Goal: Task Accomplishment & Management: Manage account settings

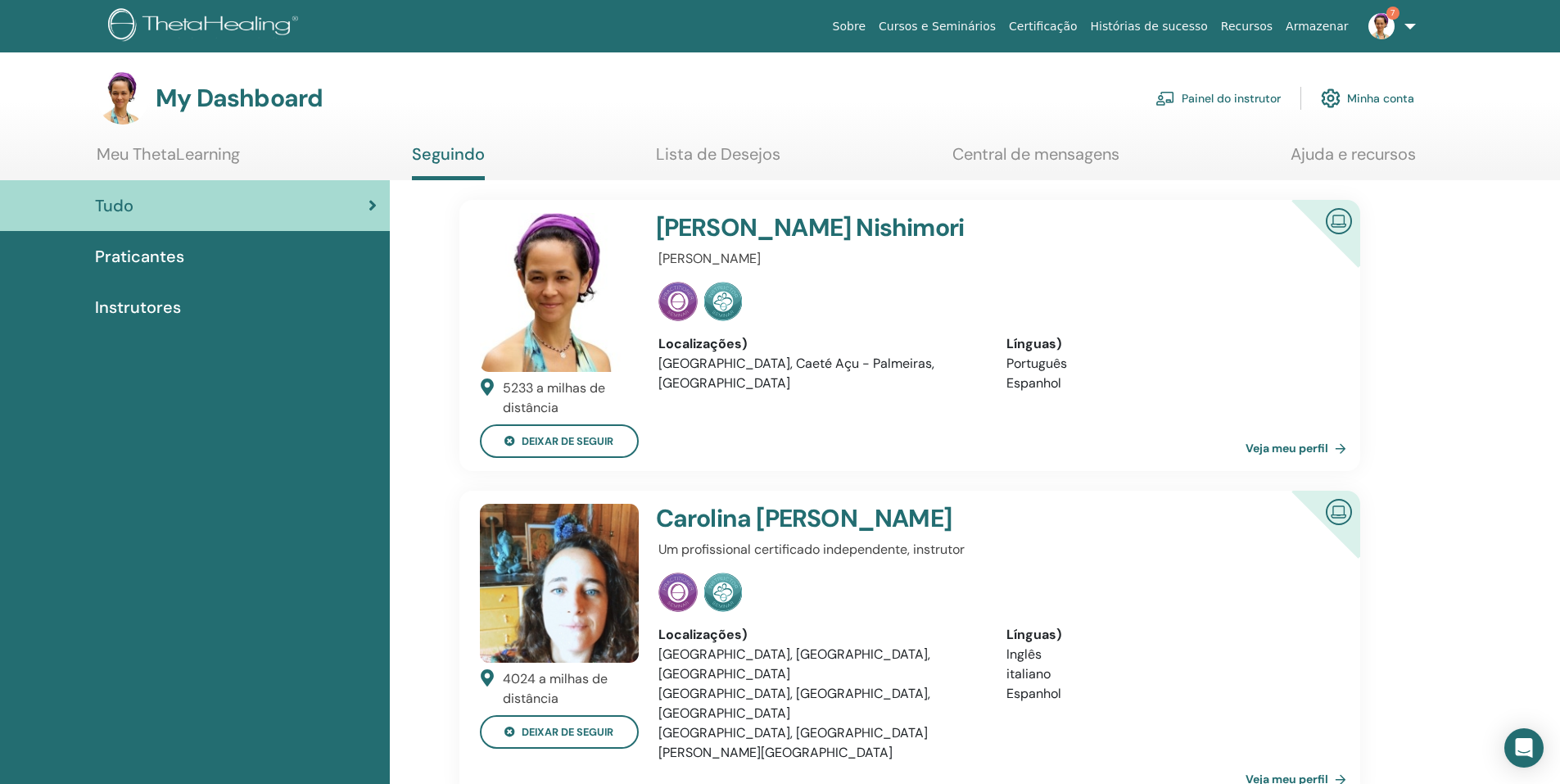
click at [1220, 100] on link "Painel do instrutor" at bounding box center [1218, 99] width 125 height 36
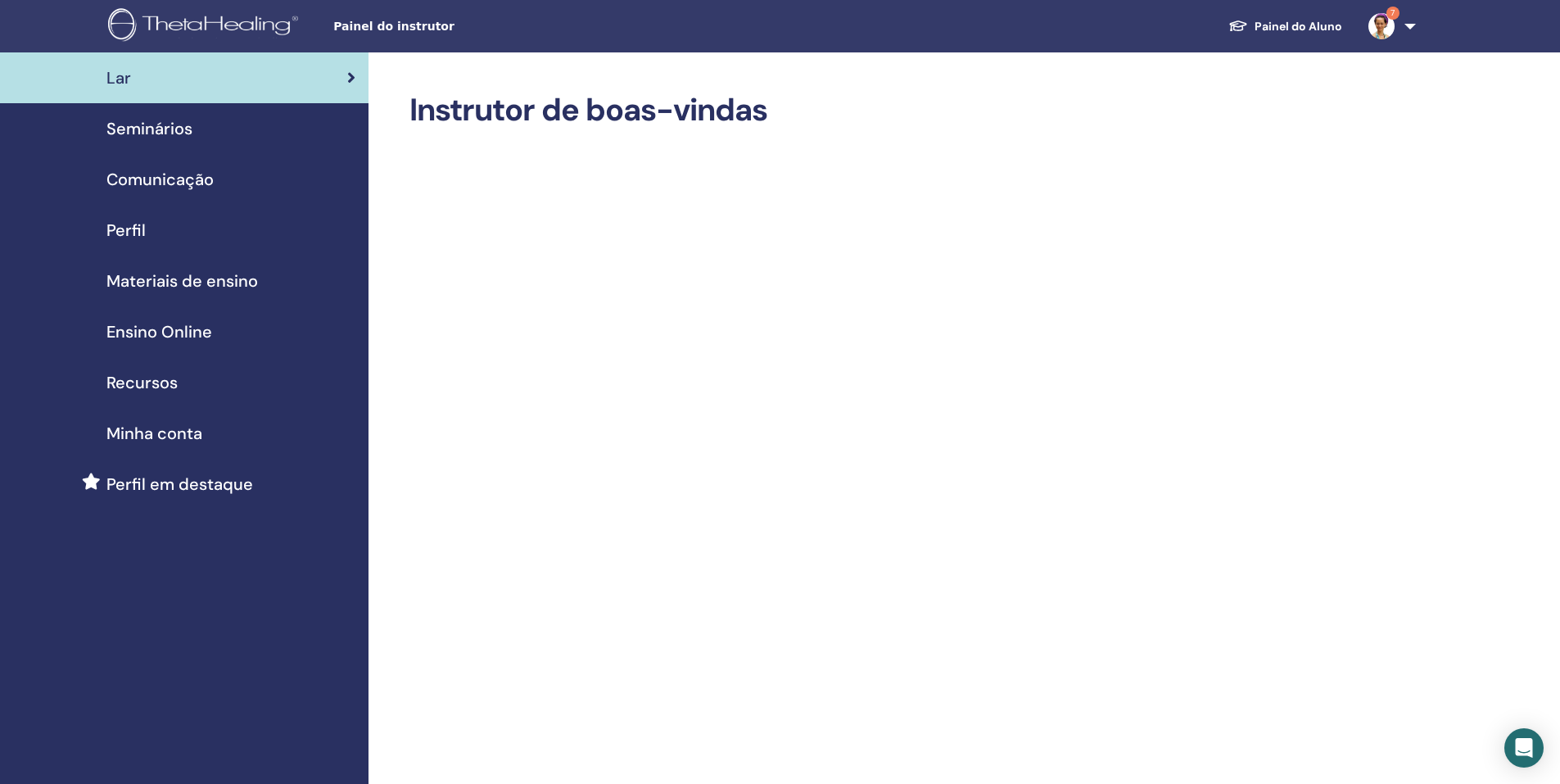
click at [213, 185] on span "Comunicação" at bounding box center [160, 179] width 107 height 24
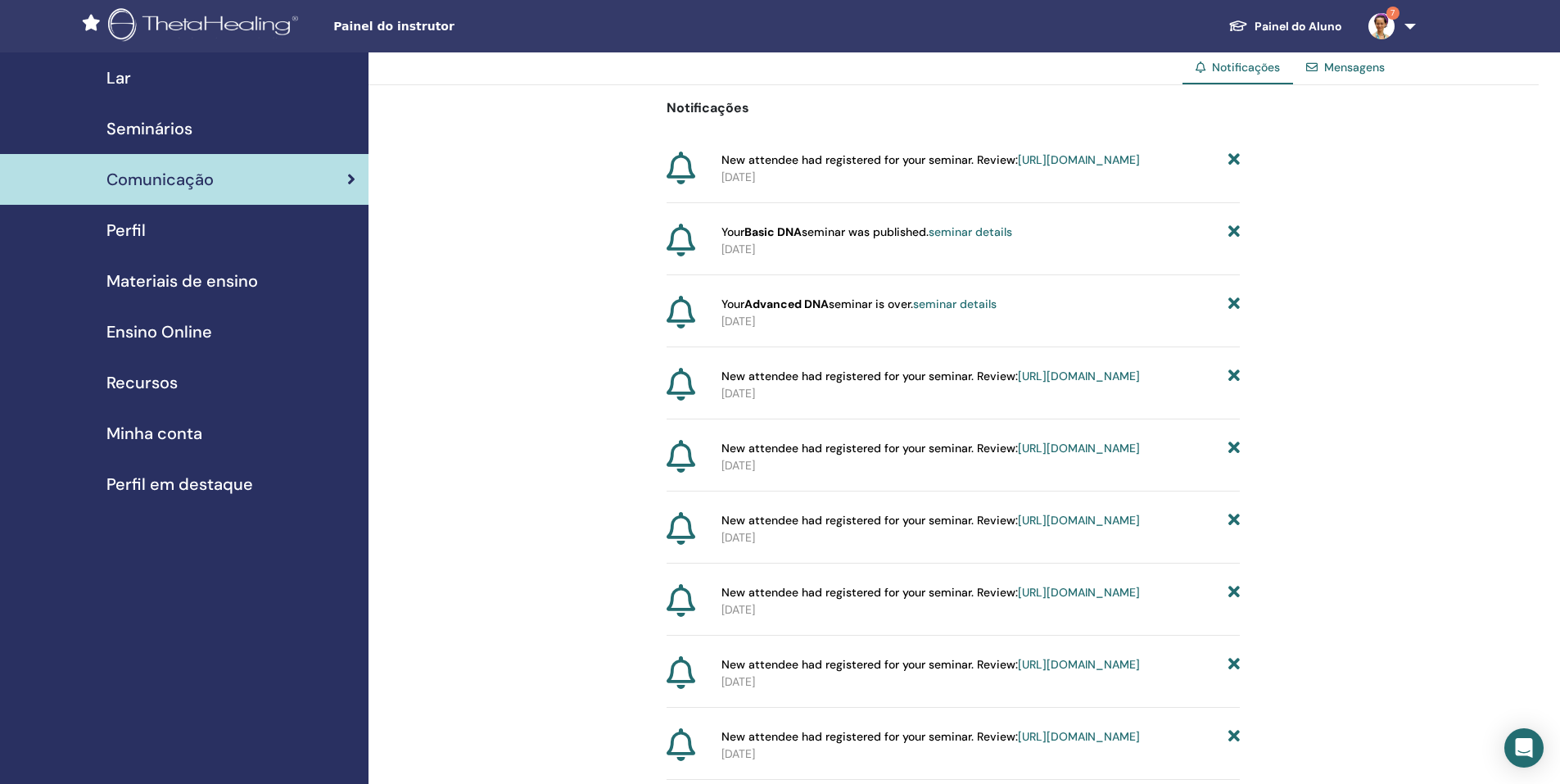
click at [200, 120] on div "Seminários" at bounding box center [184, 128] width 342 height 24
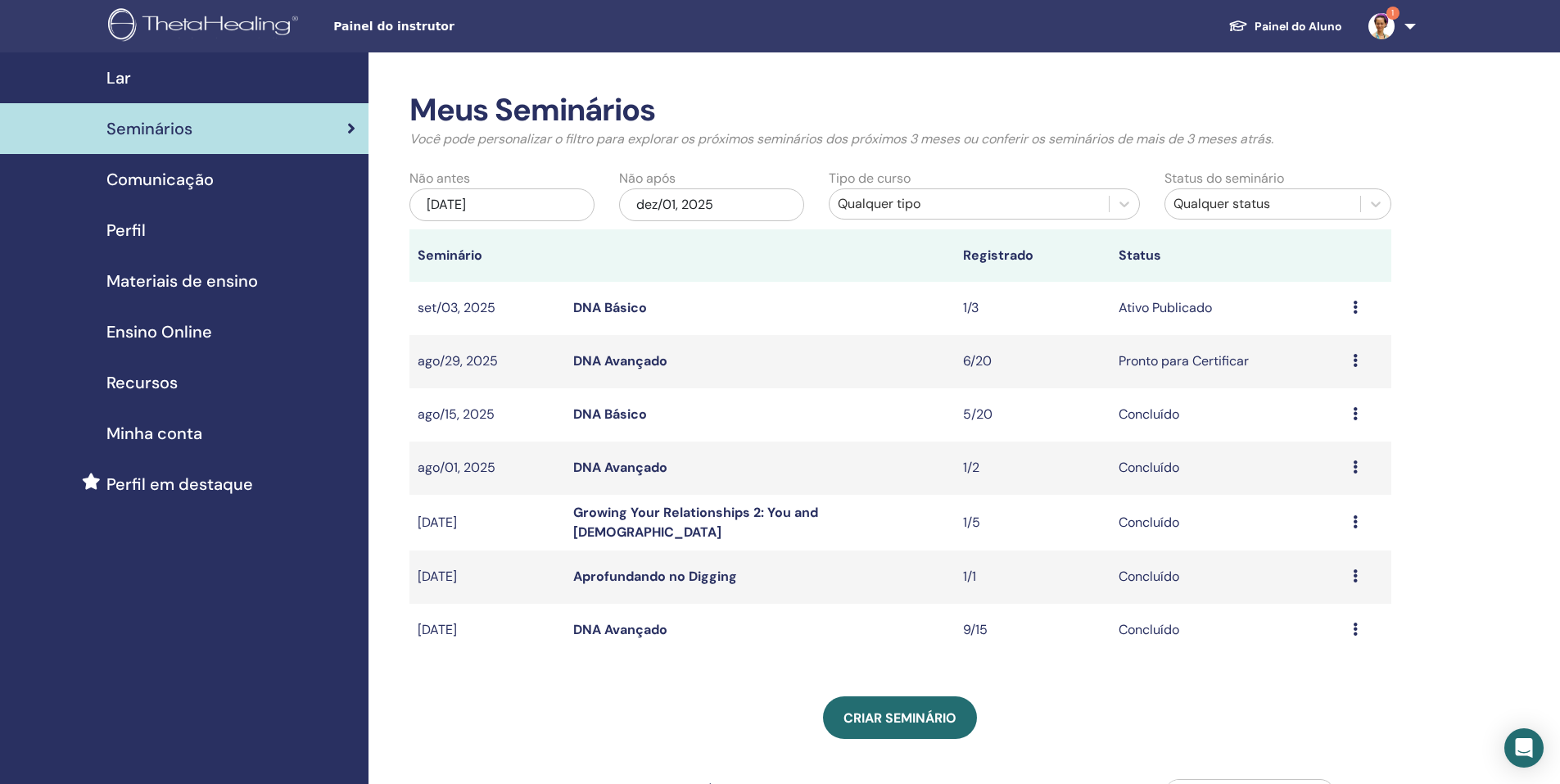
click at [1352, 307] on td "Visualizar Editar Participantes Cancelar" at bounding box center [1368, 308] width 47 height 53
click at [1353, 306] on icon at bounding box center [1354, 307] width 5 height 13
click at [961, 365] on td "6/20" at bounding box center [1033, 361] width 156 height 53
click at [1348, 362] on td "Visualizar Editar Participantes Cancelar" at bounding box center [1368, 361] width 47 height 53
click at [1354, 363] on icon at bounding box center [1354, 360] width 5 height 13
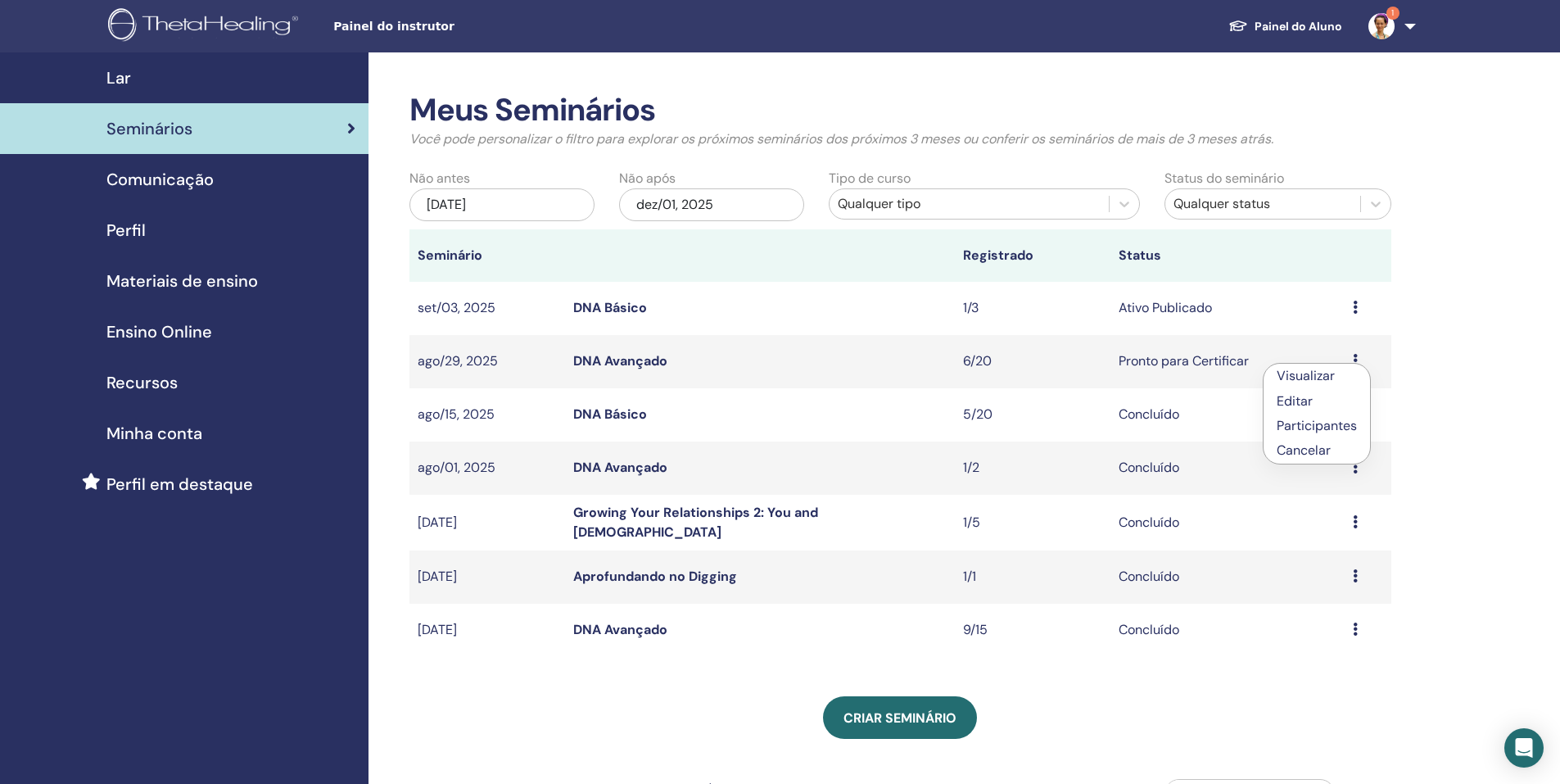
click at [1045, 367] on td "6/20" at bounding box center [1033, 361] width 156 height 53
click at [1347, 359] on td "Visualizar Editar Participantes Cancelar" at bounding box center [1368, 361] width 47 height 53
click at [1359, 362] on div "Visualizar Editar Participantes Cancelar" at bounding box center [1367, 361] width 30 height 20
click at [1085, 372] on td "6/20" at bounding box center [1033, 361] width 156 height 53
click at [645, 359] on link "DNA Avançado" at bounding box center [620, 360] width 94 height 17
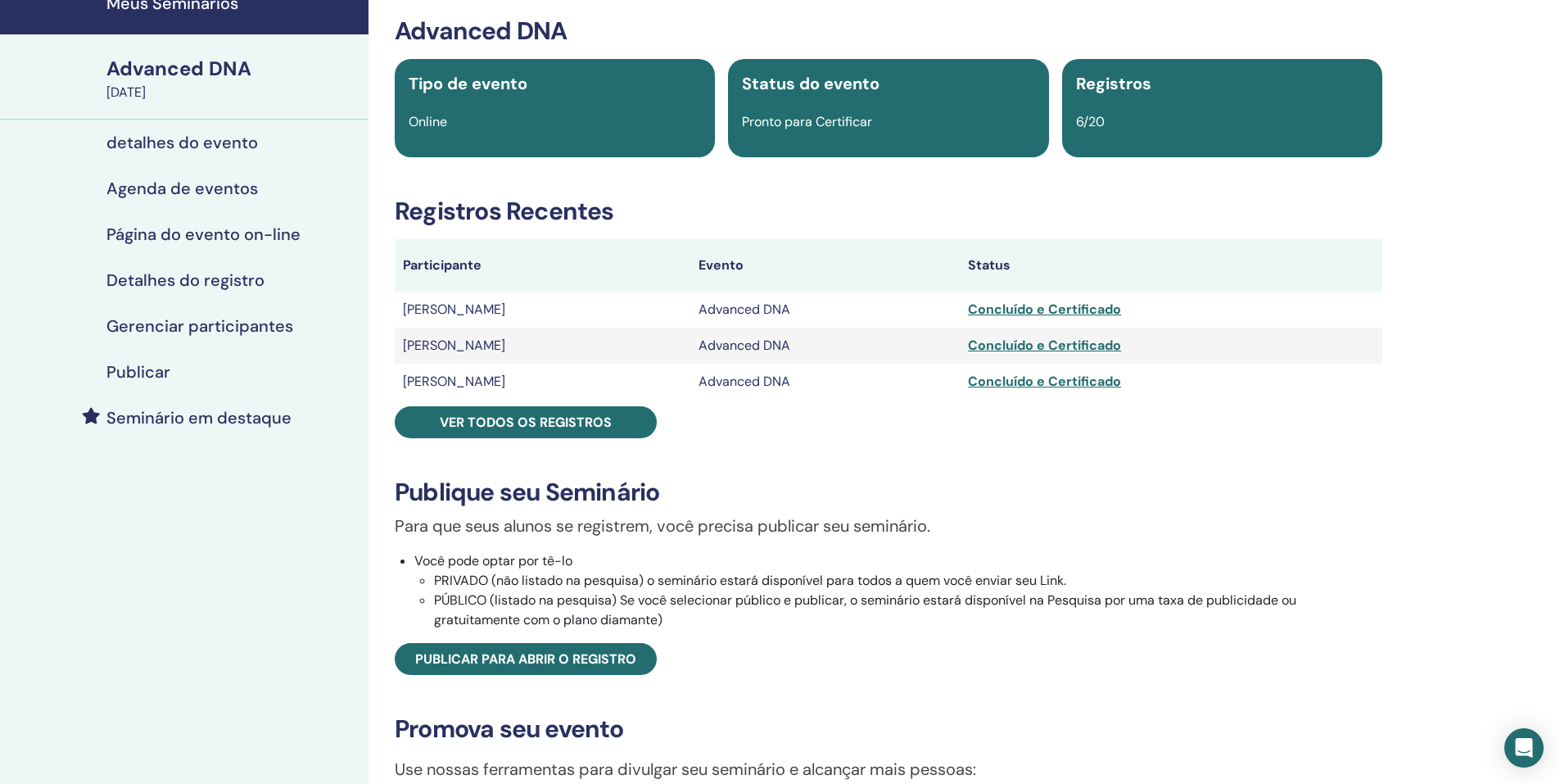
scroll to position [81, 0]
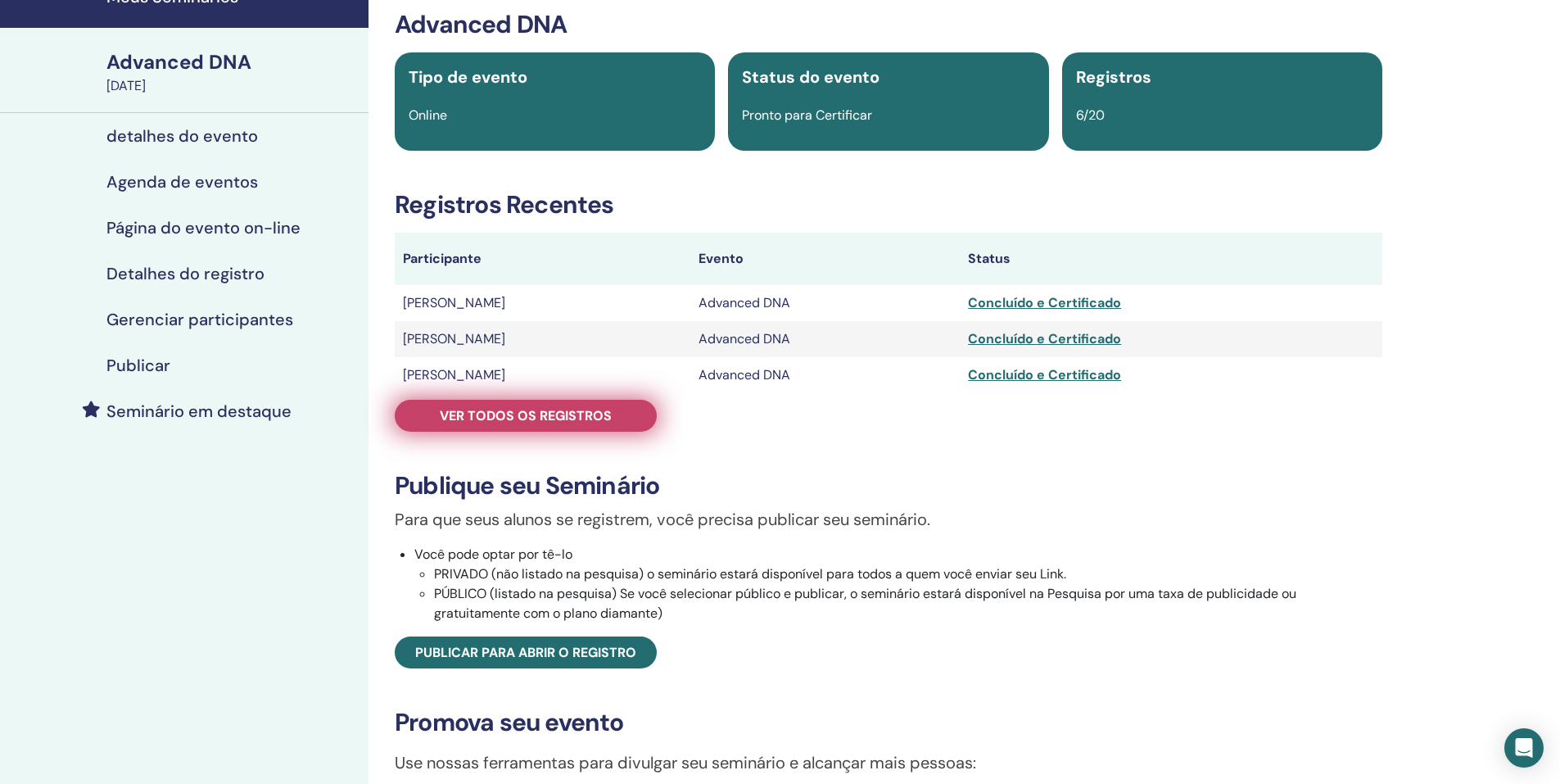
click at [565, 417] on span "Ver todos os registros" at bounding box center [526, 416] width 172 height 17
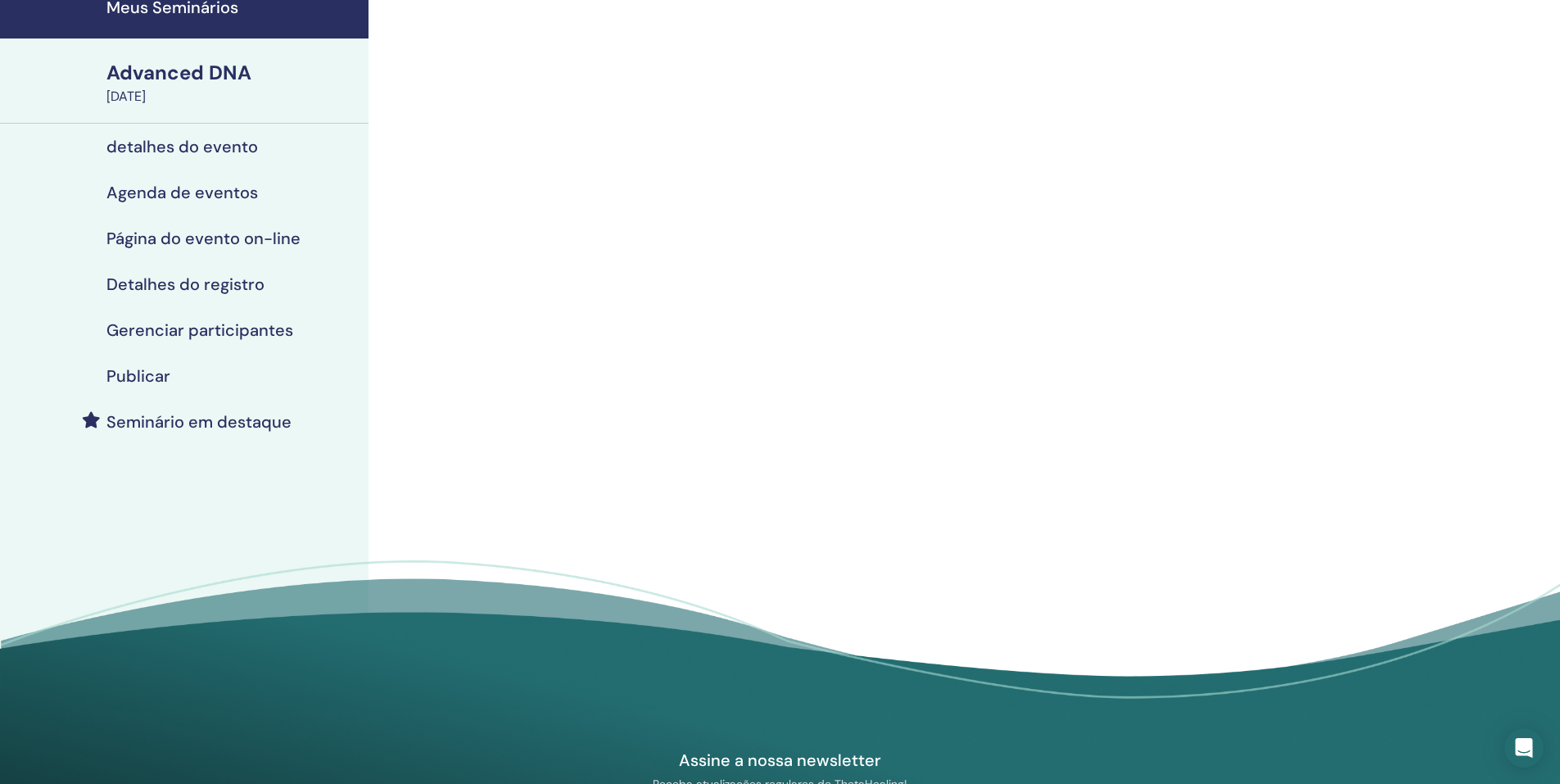
scroll to position [81, 0]
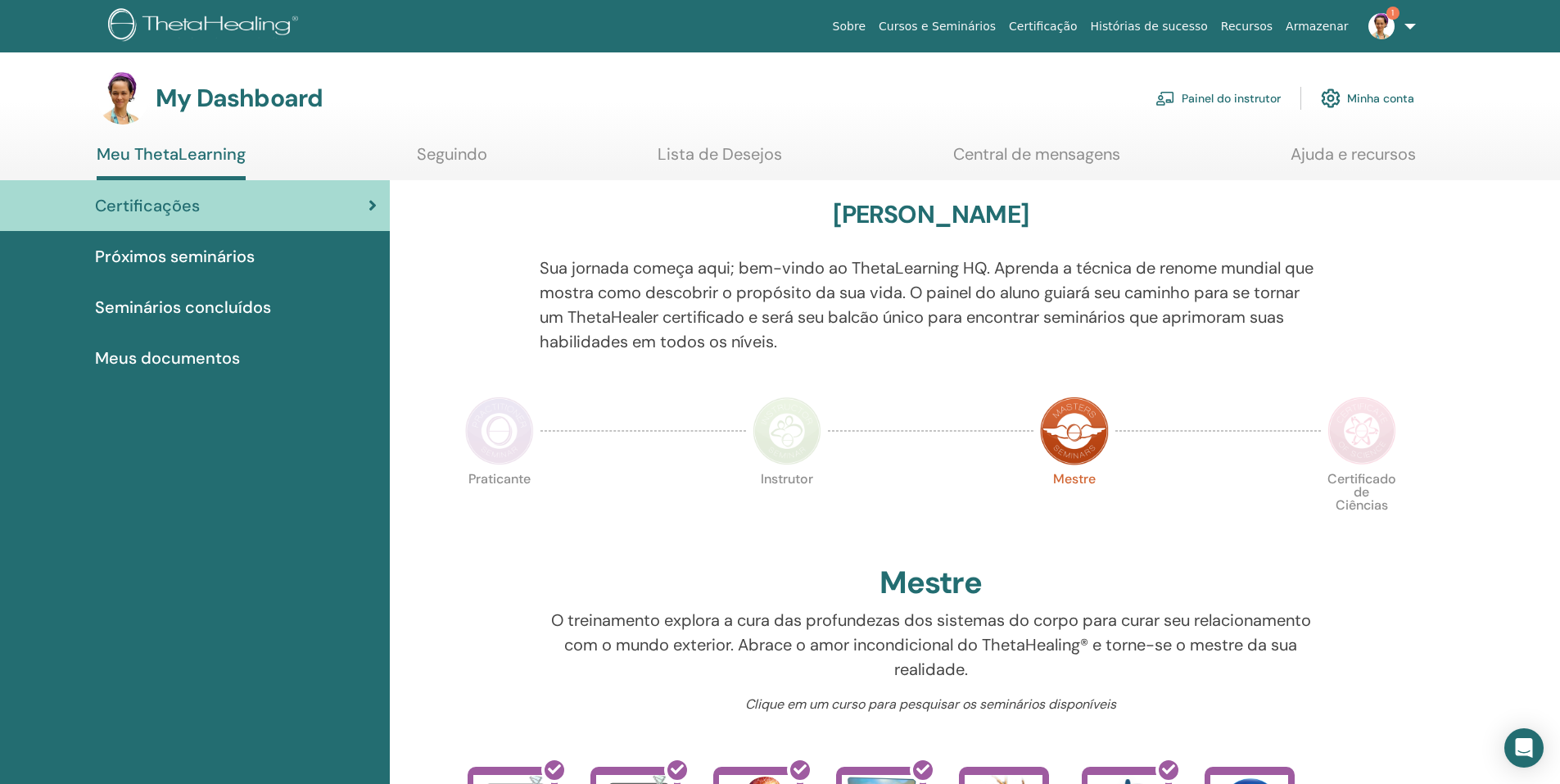
click at [1220, 99] on link "Painel do instrutor" at bounding box center [1218, 99] width 125 height 36
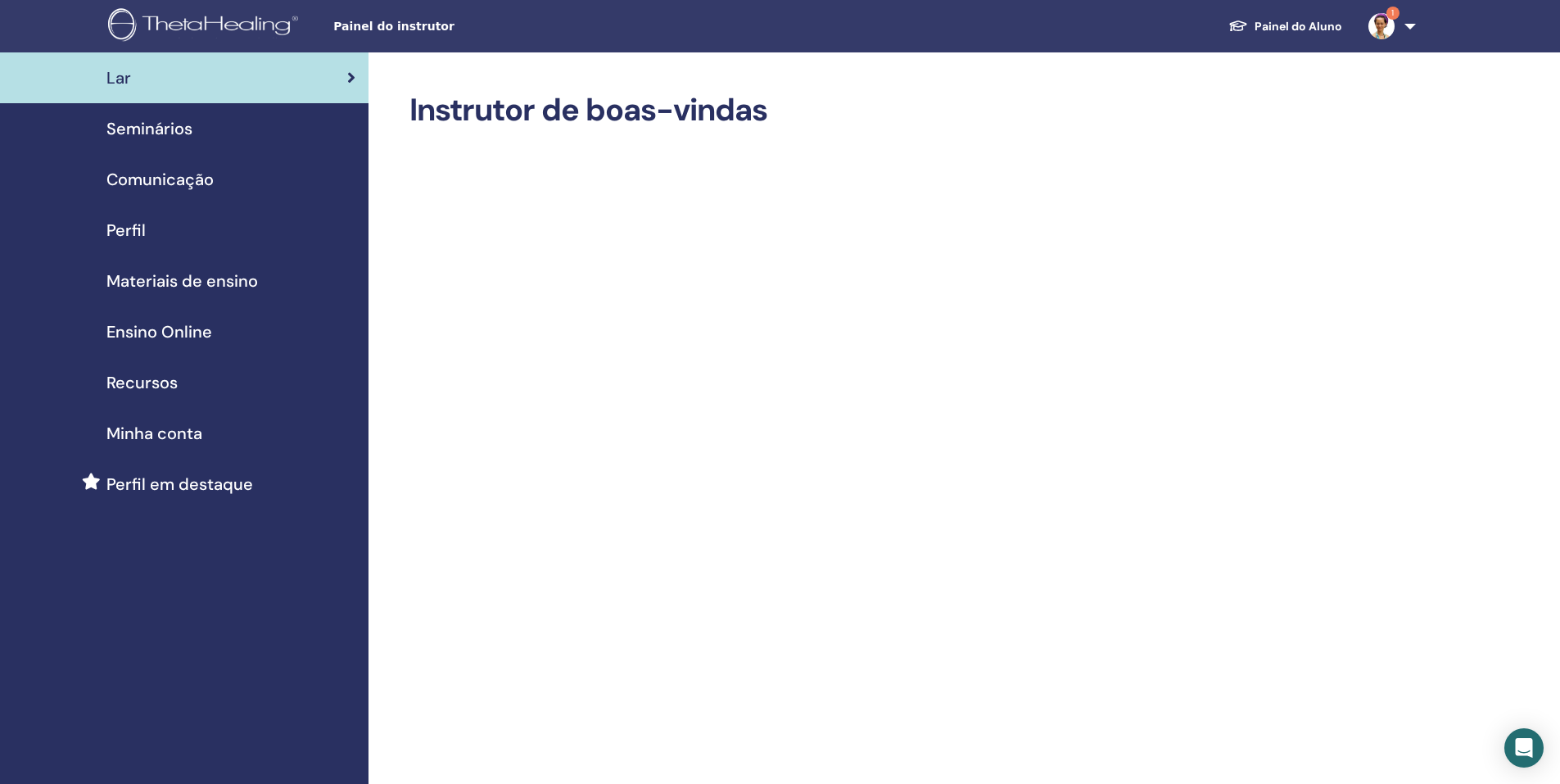
click at [198, 137] on div "Seminários" at bounding box center [184, 128] width 342 height 24
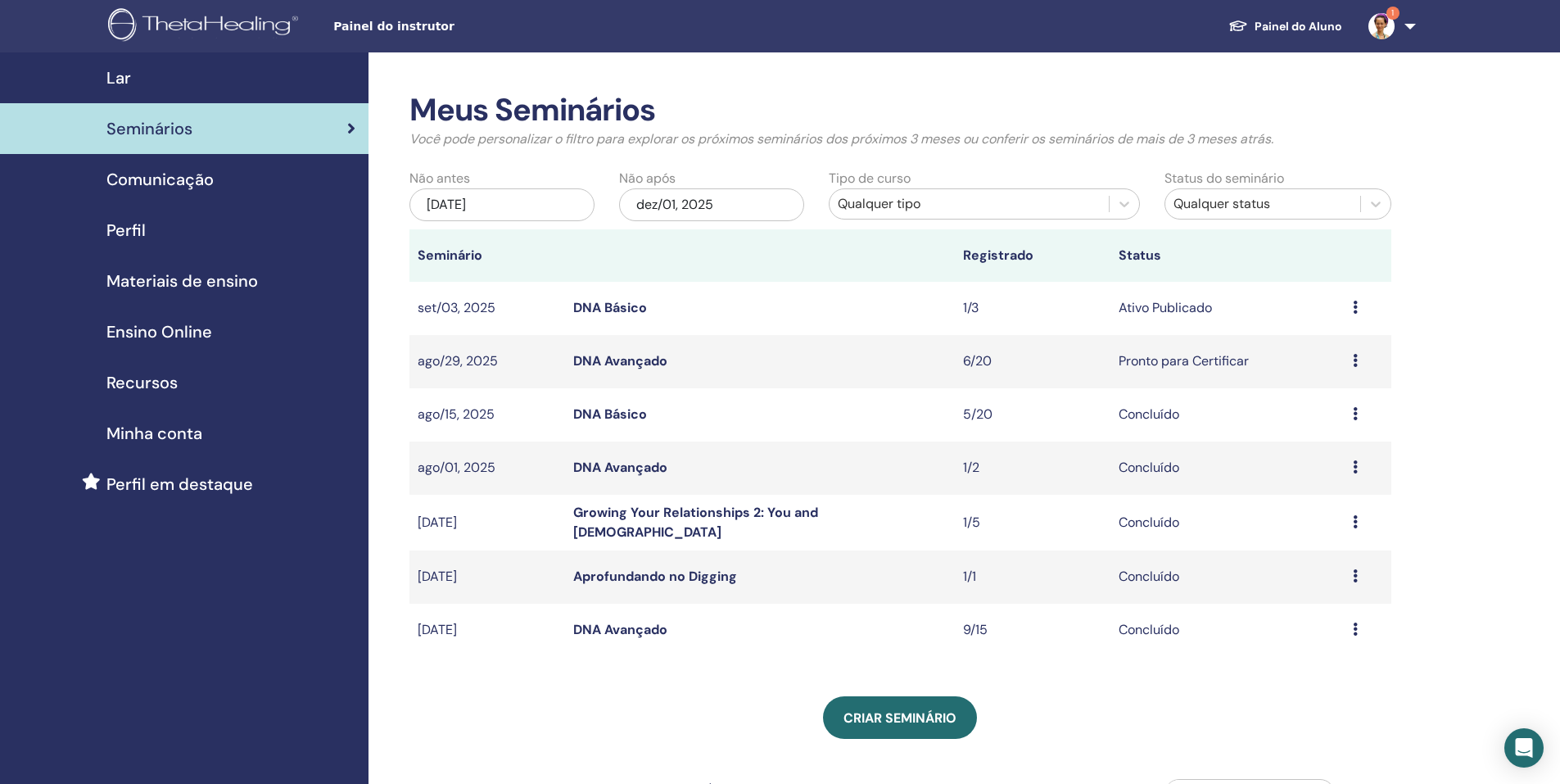
click at [603, 305] on link "DNA Básico" at bounding box center [609, 307] width 73 height 17
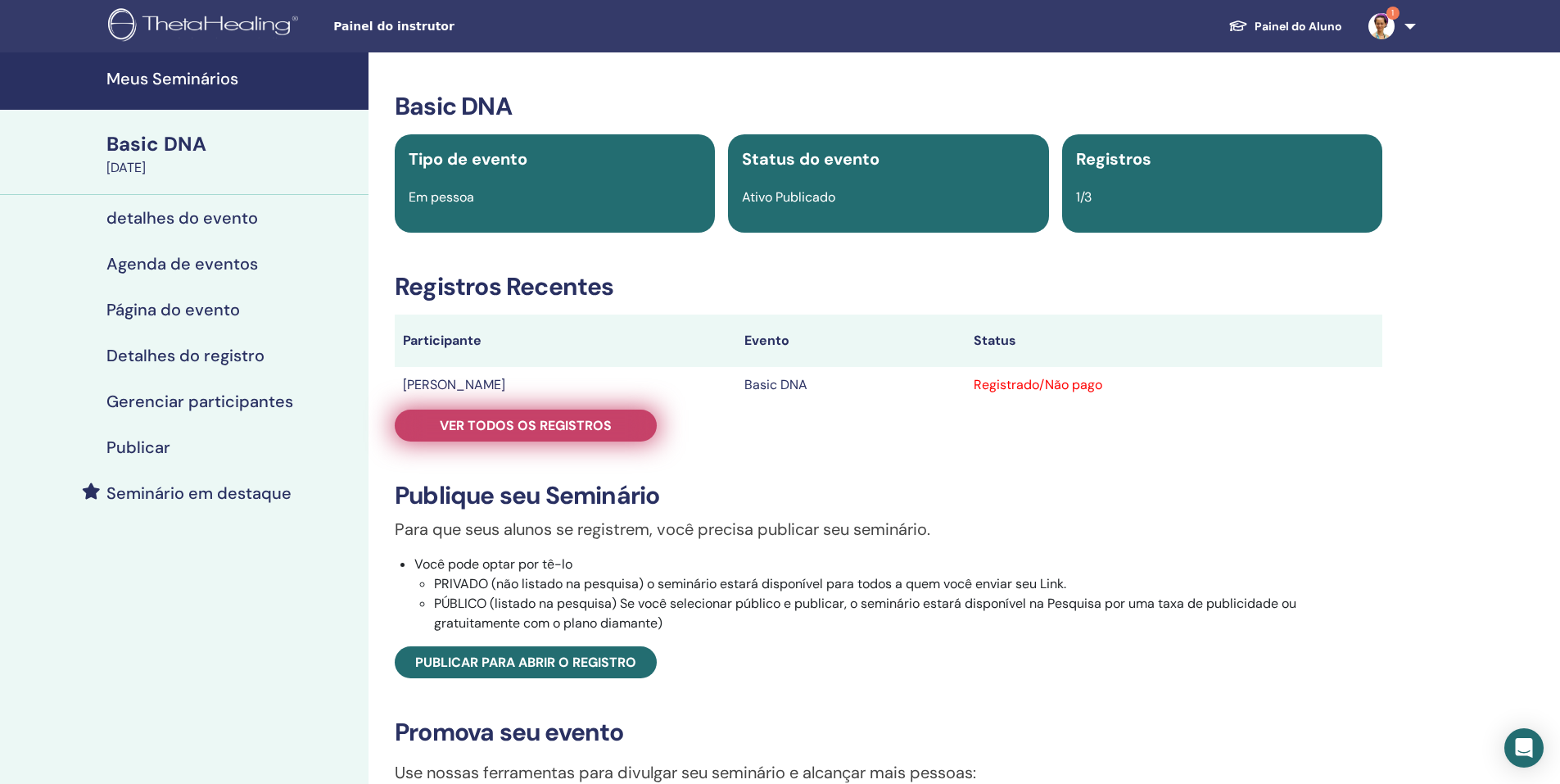
click at [537, 423] on span "Ver todos os registros" at bounding box center [526, 425] width 172 height 17
